Goal: Check status: Check status

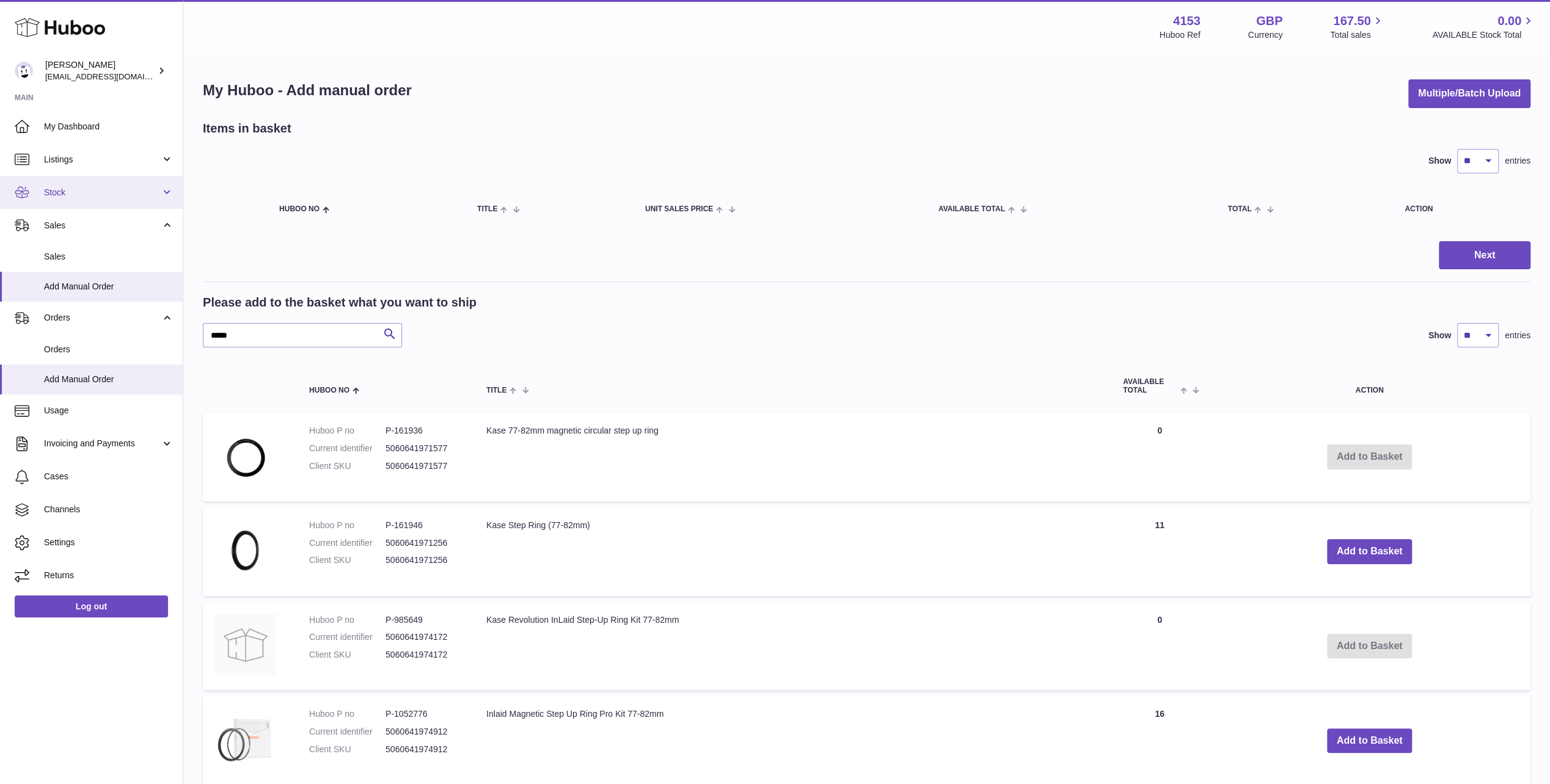
click at [65, 187] on span "Stock" at bounding box center [102, 193] width 117 height 12
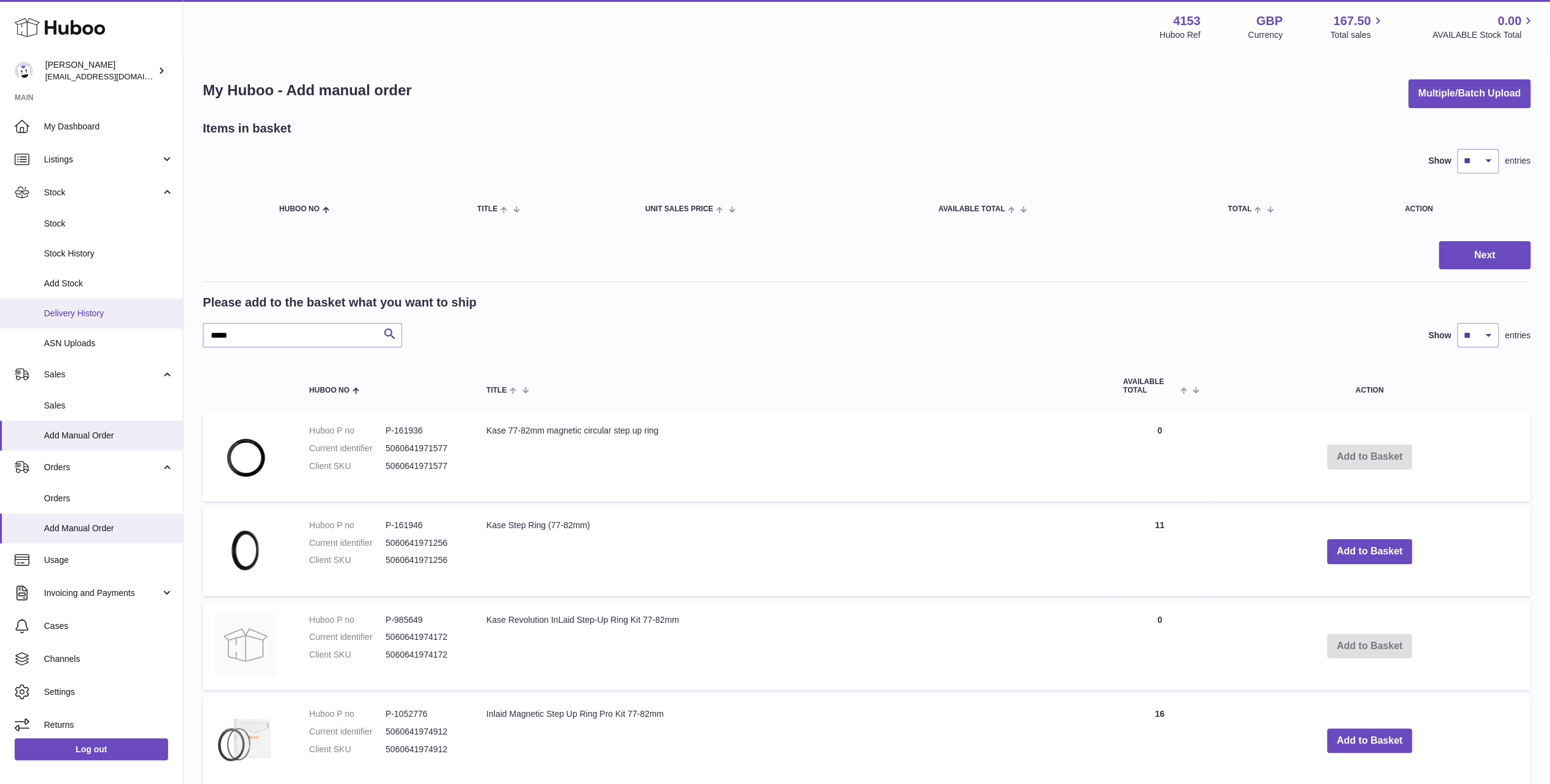
click at [87, 311] on span "Delivery History" at bounding box center [109, 313] width 130 height 12
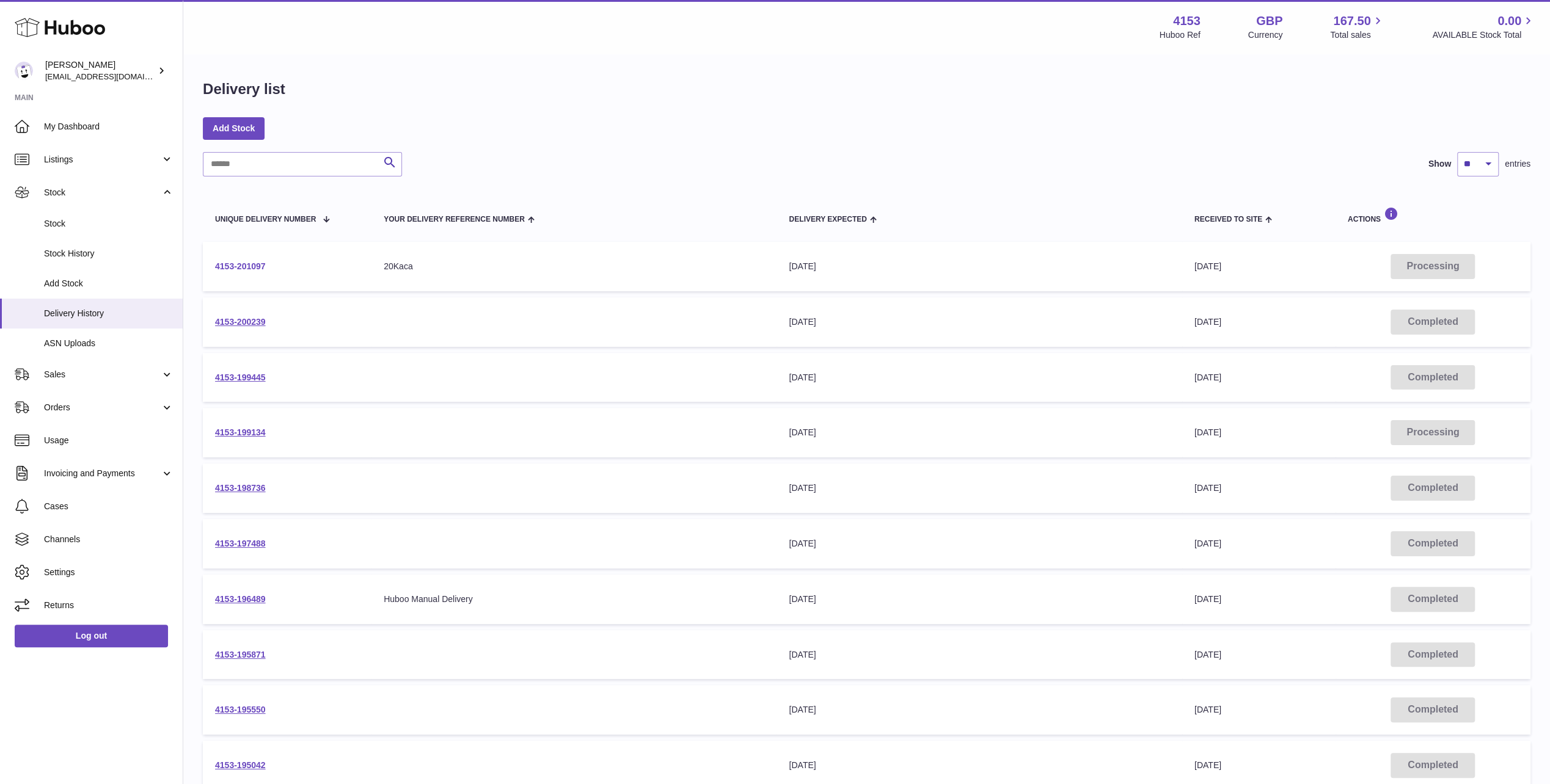
click at [235, 265] on link "4153-201097" at bounding box center [240, 266] width 51 height 10
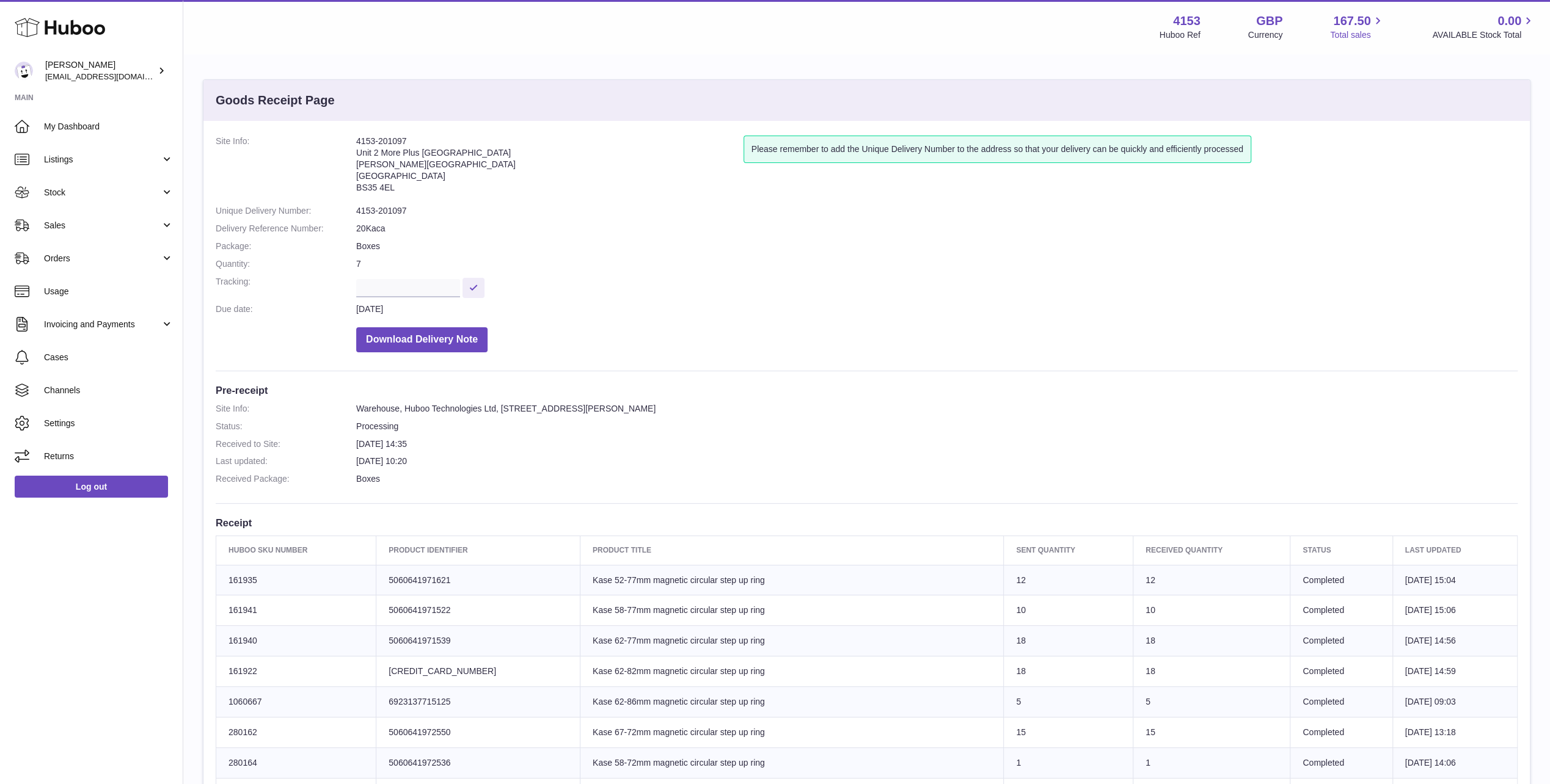
click at [1343, 19] on span "167.50" at bounding box center [1352, 21] width 37 height 17
